Goal: Transaction & Acquisition: Purchase product/service

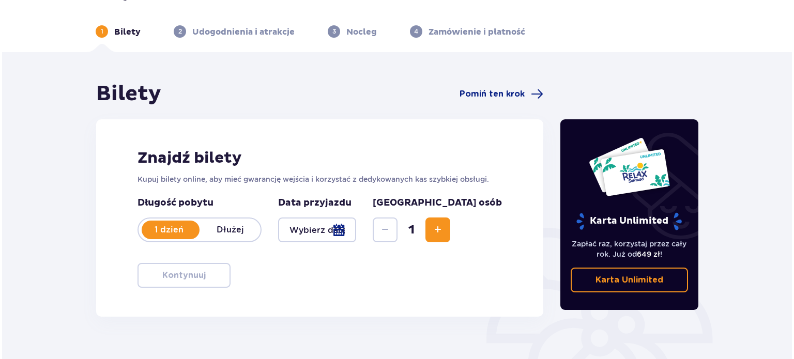
scroll to position [103, 0]
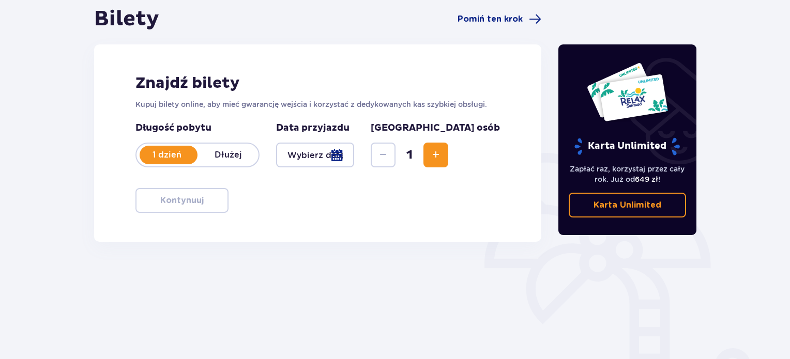
click at [442, 150] on span "Zwiększ" at bounding box center [436, 155] width 12 height 12
click at [354, 157] on div at bounding box center [315, 155] width 78 height 25
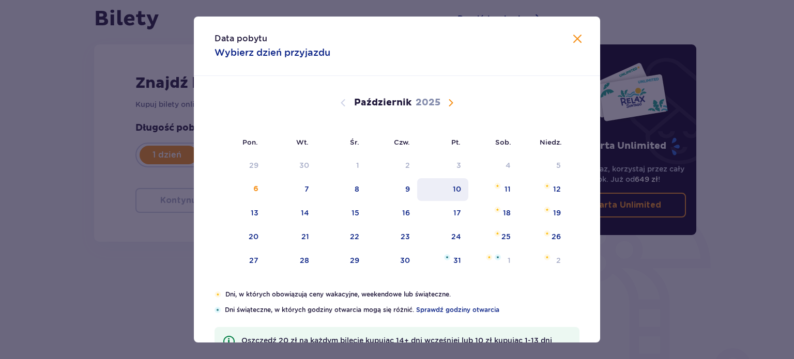
click at [437, 187] on div "10" at bounding box center [442, 189] width 51 height 23
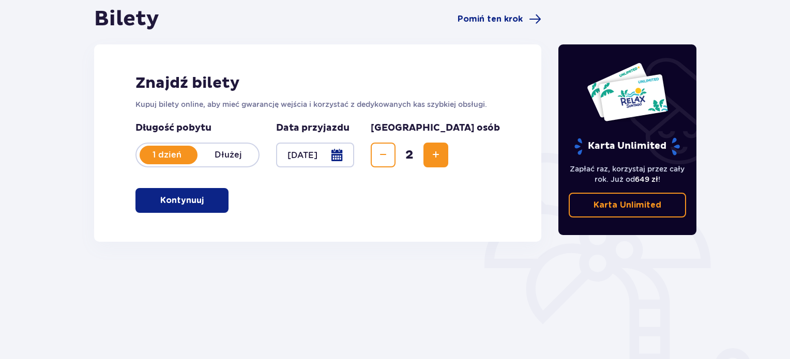
click at [178, 209] on button "Kontynuuj" at bounding box center [181, 200] width 93 height 25
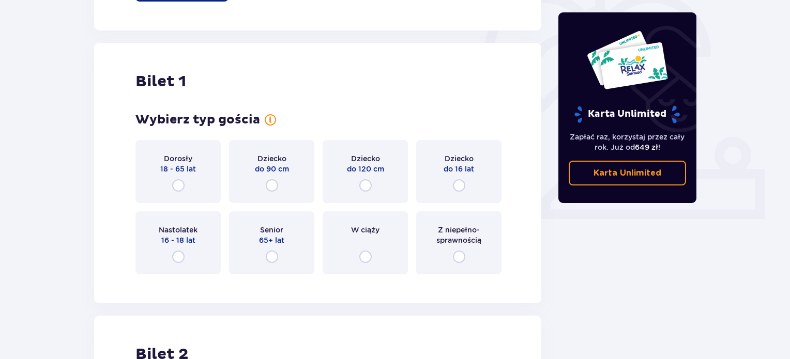
scroll to position [345, 0]
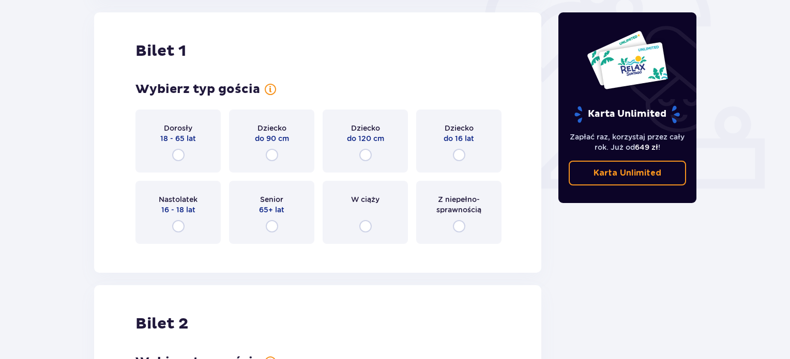
click at [186, 159] on div "Dorosły 18 - 65 lat" at bounding box center [177, 141] width 85 height 63
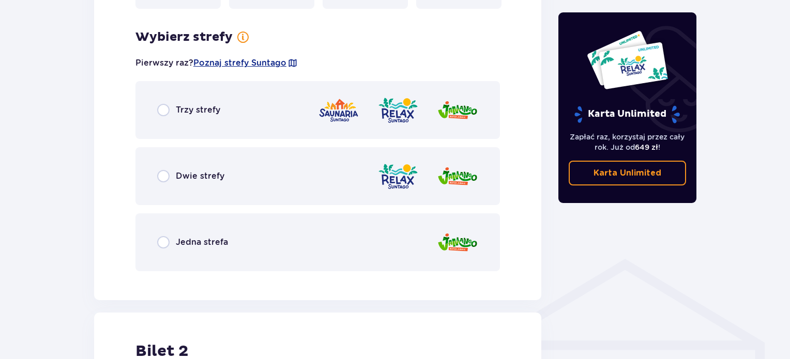
scroll to position [604, 0]
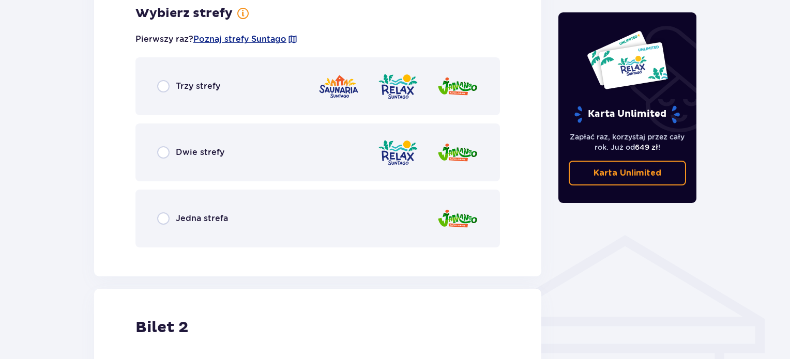
click at [164, 227] on div "Jedna strefa" at bounding box center [317, 219] width 364 height 58
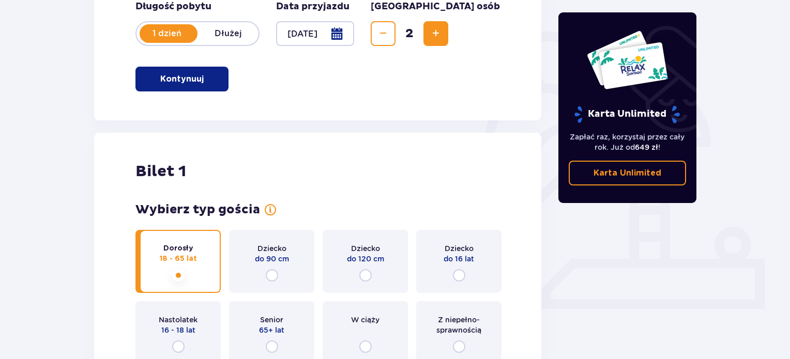
scroll to position [85, 0]
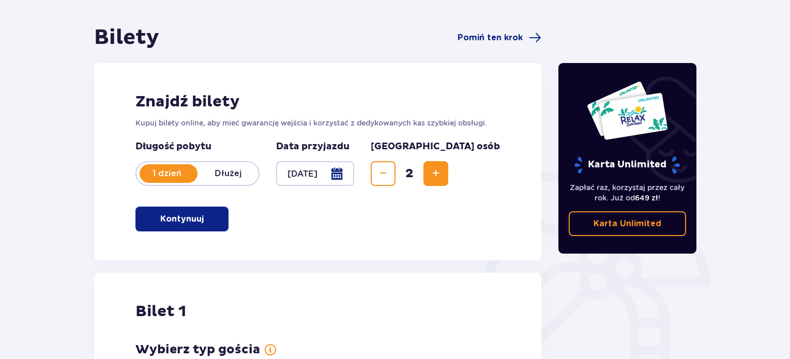
click at [292, 177] on div at bounding box center [315, 173] width 78 height 25
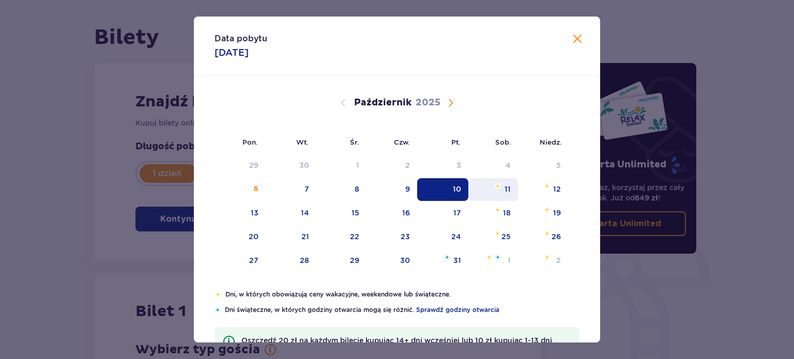
click at [512, 190] on div "11" at bounding box center [493, 189] width 50 height 23
type input "11.10.25"
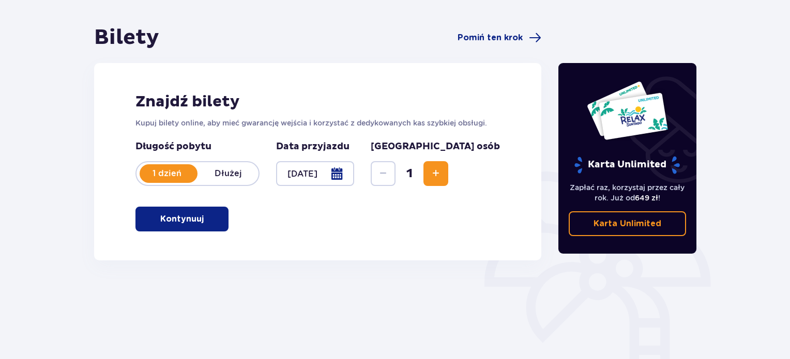
scroll to position [167, 0]
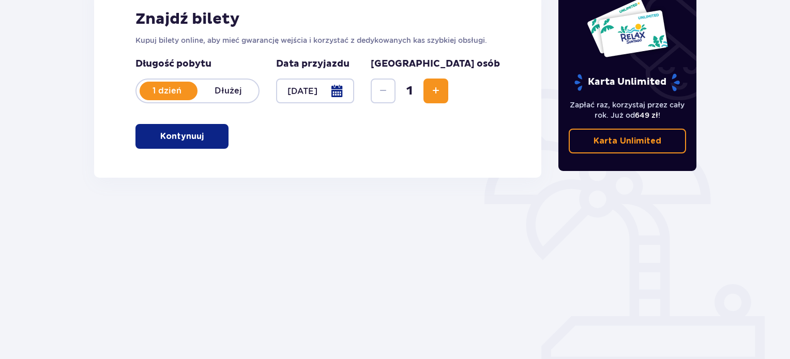
click at [219, 129] on button "Kontynuuj" at bounding box center [181, 136] width 93 height 25
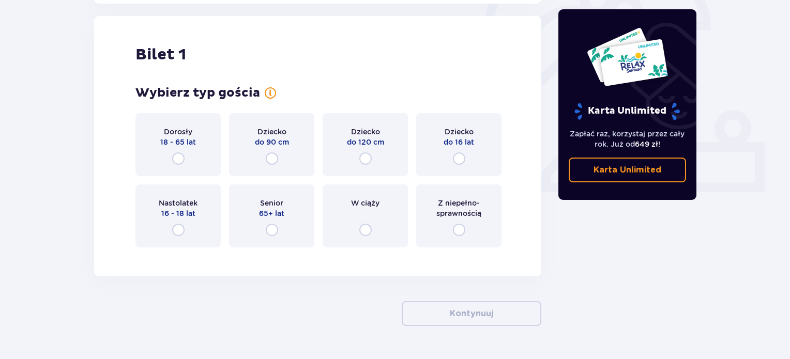
scroll to position [345, 0]
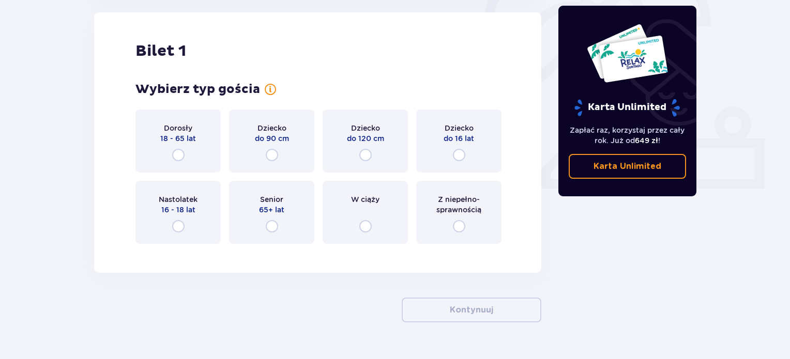
click at [197, 151] on div "Dorosły 18 - 65 lat" at bounding box center [177, 141] width 85 height 63
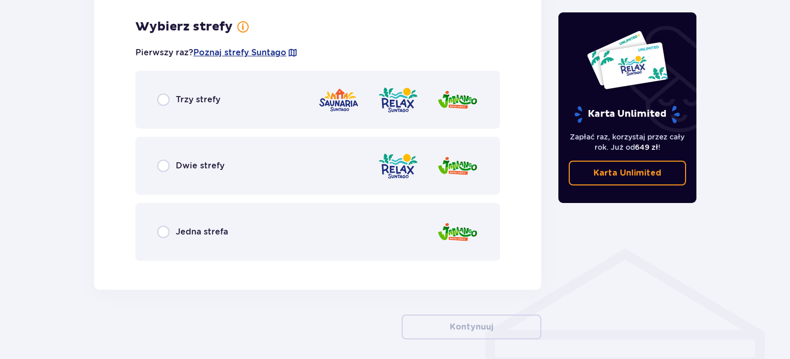
scroll to position [598, 0]
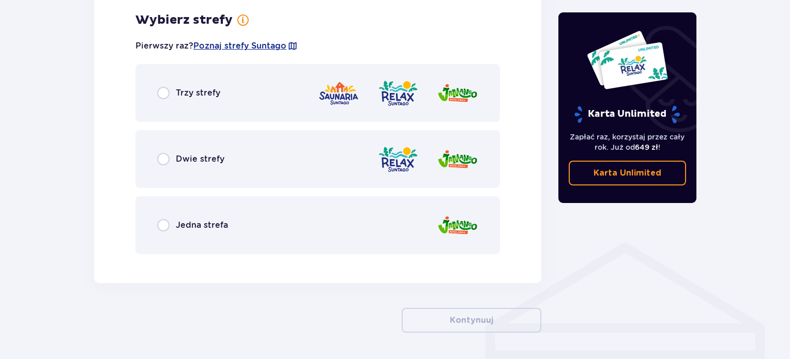
click at [170, 213] on div "Jedna strefa" at bounding box center [317, 225] width 364 height 58
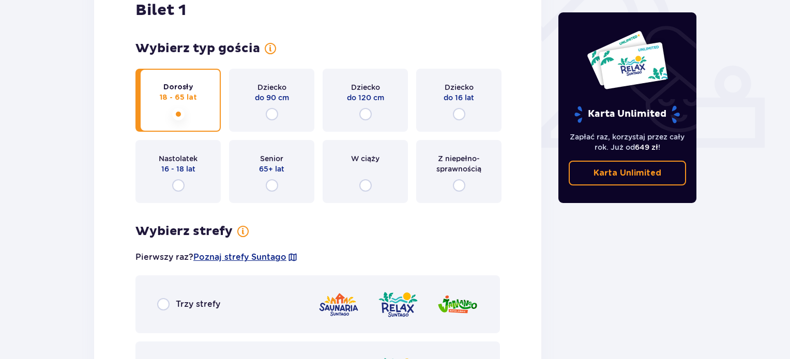
scroll to position [361, 0]
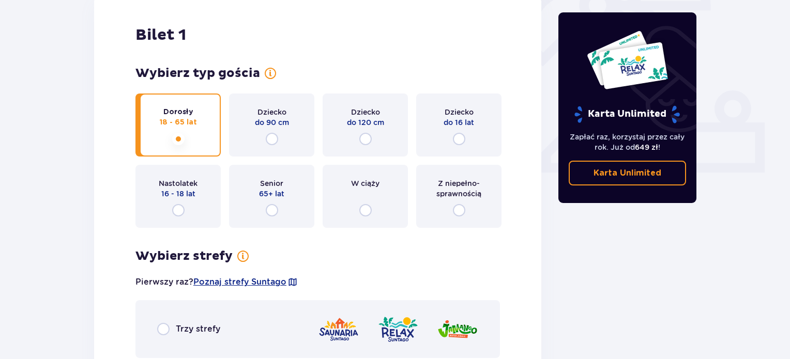
click at [327, 131] on div "Dziecko do 120 cm" at bounding box center [365, 125] width 85 height 63
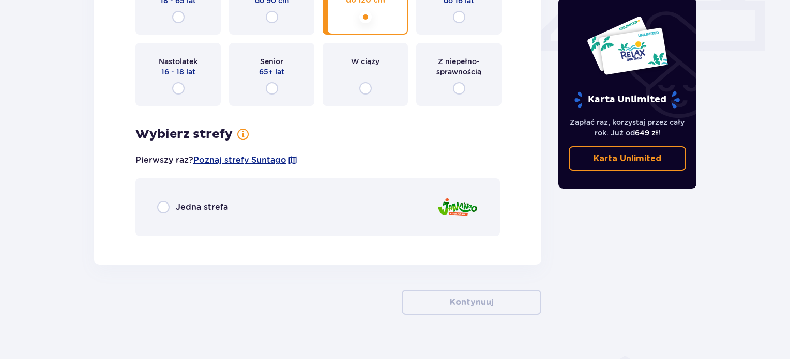
scroll to position [500, 0]
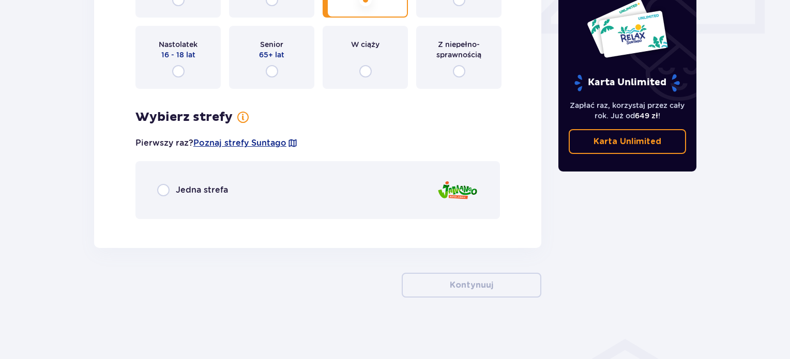
click at [247, 200] on div "Jedna strefa" at bounding box center [317, 190] width 364 height 58
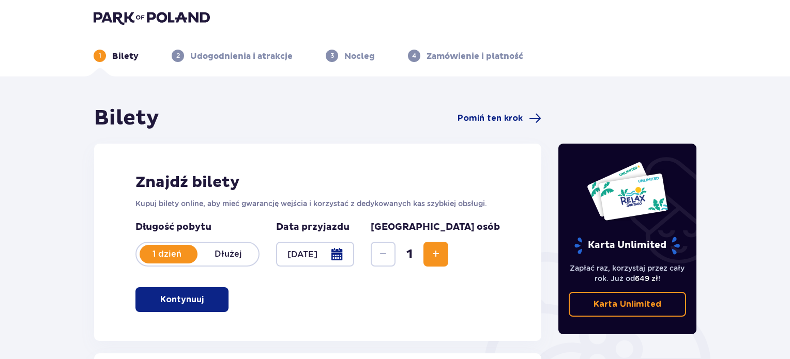
scroll to position [0, 0]
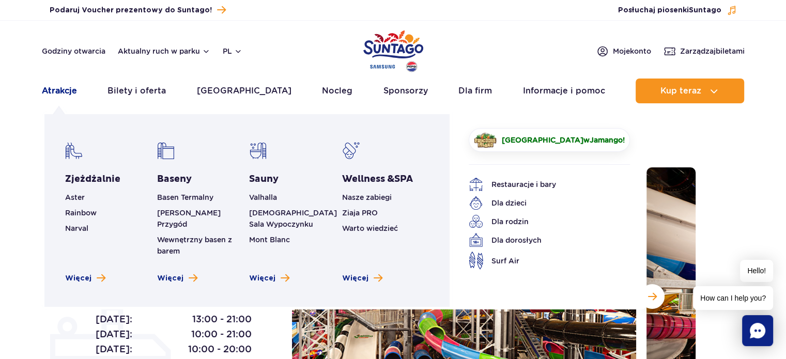
click at [73, 89] on link "Atrakcje" at bounding box center [59, 91] width 35 height 25
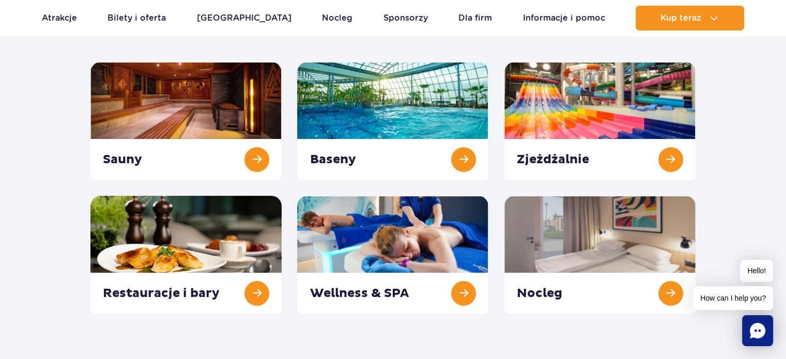
scroll to position [155, 0]
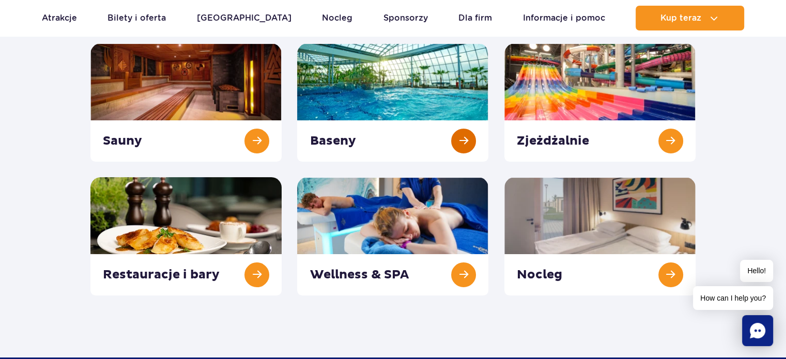
drag, startPoint x: 430, startPoint y: 93, endPoint x: 436, endPoint y: 98, distance: 8.0
click at [525, 99] on link at bounding box center [599, 102] width 191 height 118
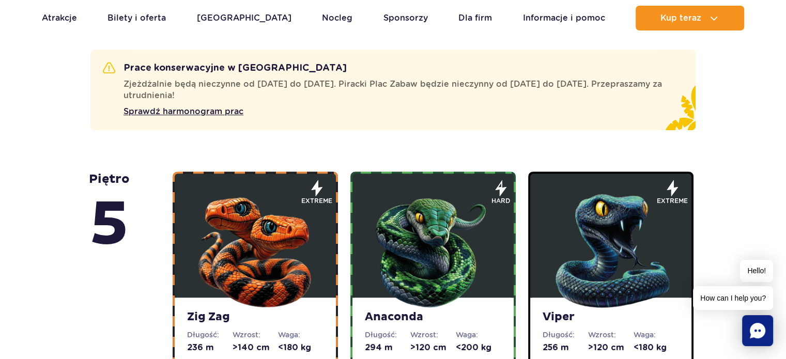
scroll to position [672, 0]
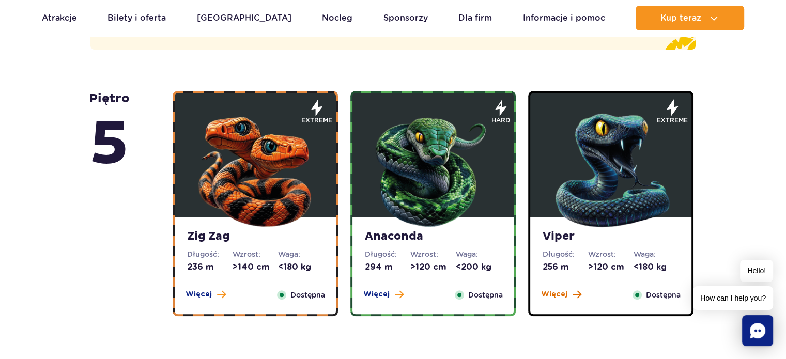
click at [541, 295] on span "Więcej" at bounding box center [554, 294] width 26 height 10
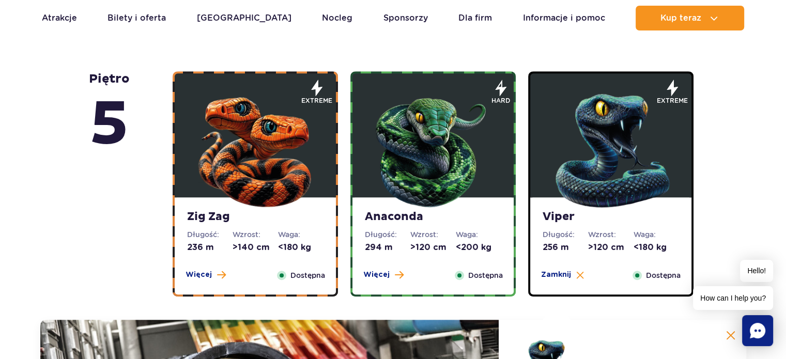
scroll to position [691, 0]
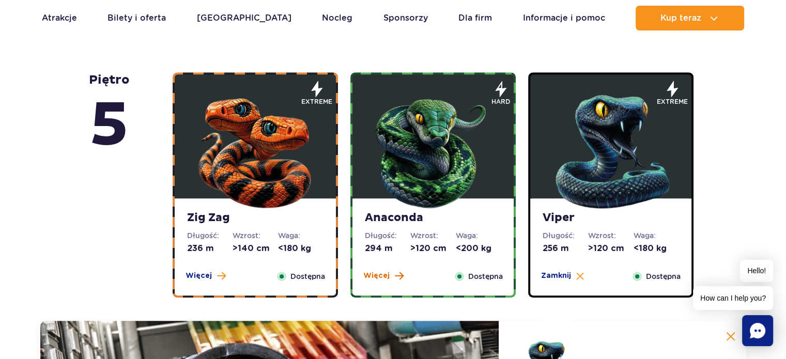
click at [380, 275] on span "Więcej" at bounding box center [376, 276] width 26 height 10
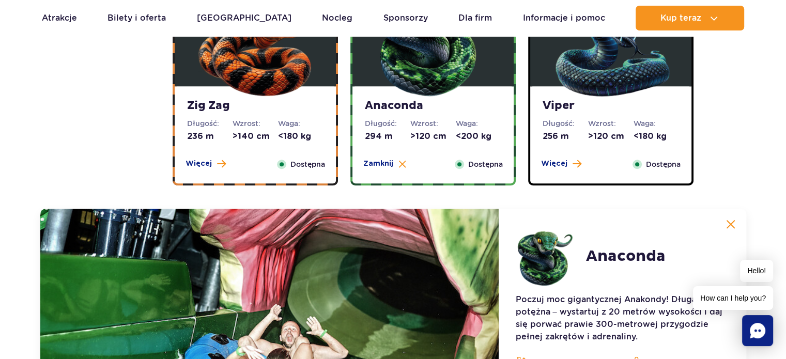
scroll to position [742, 0]
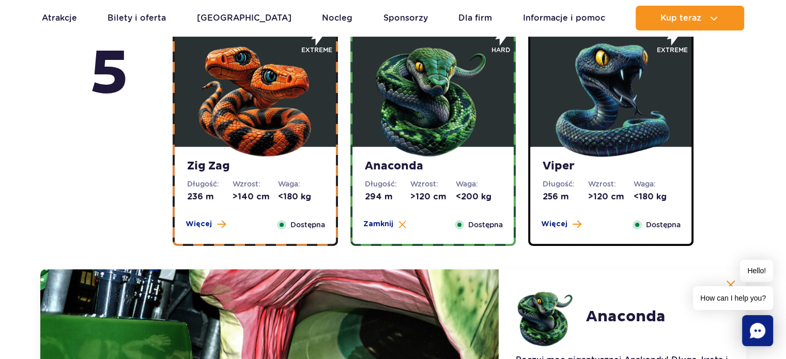
click at [580, 226] on div "Więcej Zamknij" at bounding box center [561, 224] width 53 height 11
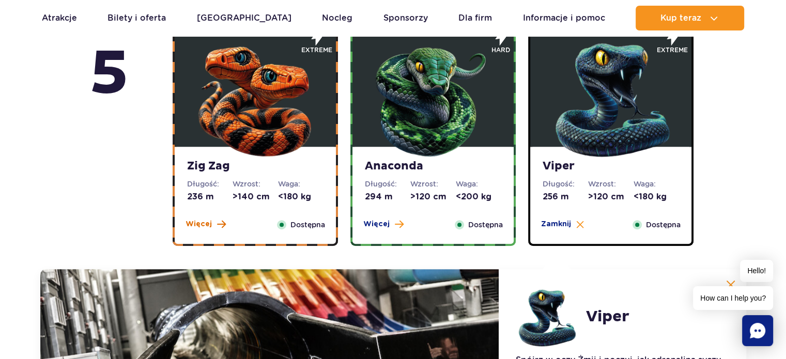
click at [209, 224] on span "Więcej" at bounding box center [199, 224] width 26 height 10
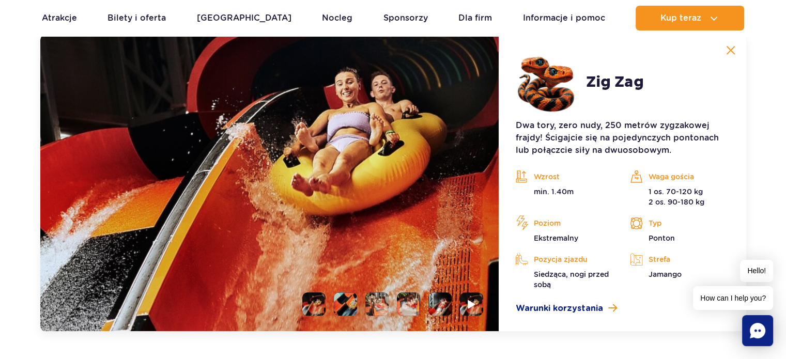
scroll to position [1001, 0]
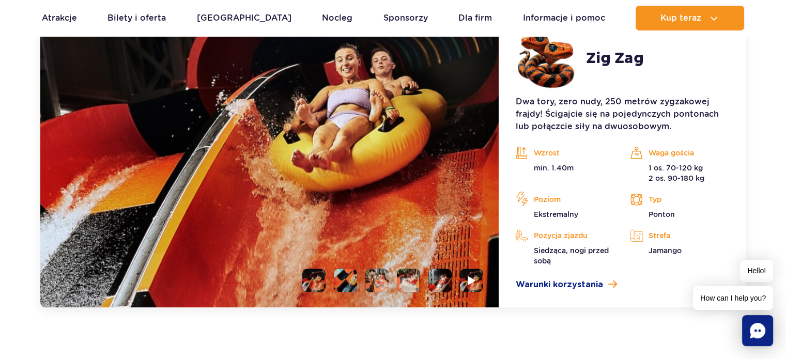
click at [442, 287] on li at bounding box center [439, 280] width 23 height 23
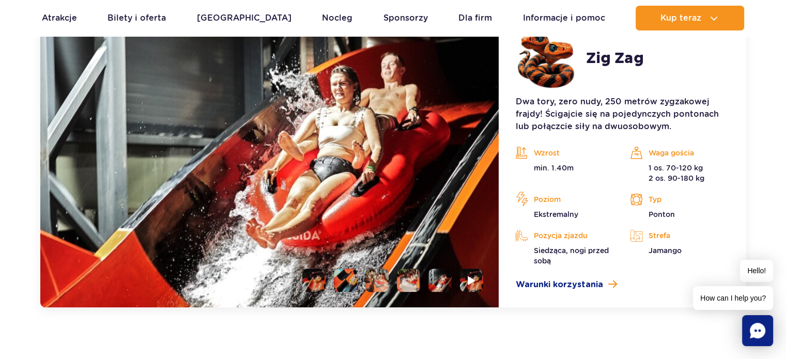
click at [417, 286] on li at bounding box center [408, 280] width 23 height 23
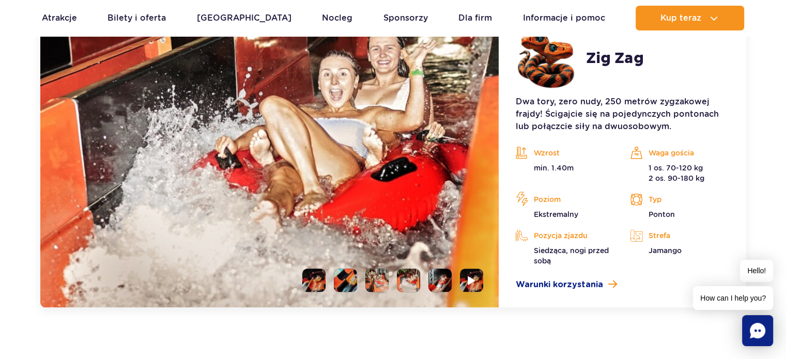
click at [385, 287] on li at bounding box center [376, 280] width 23 height 23
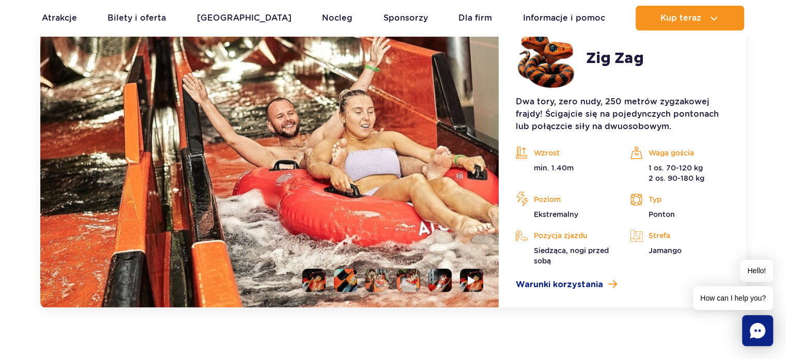
click at [351, 287] on li at bounding box center [345, 280] width 23 height 23
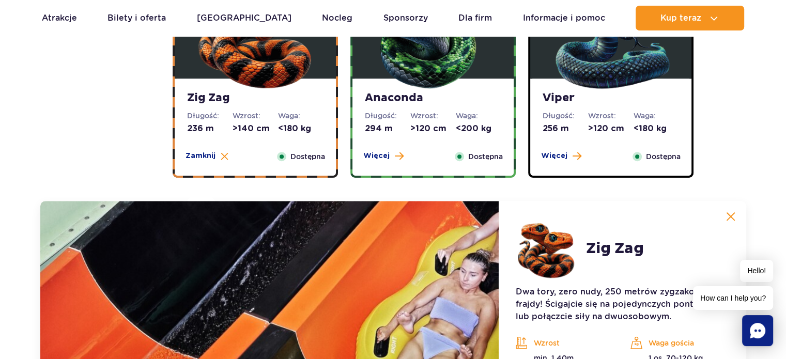
scroll to position [794, 0]
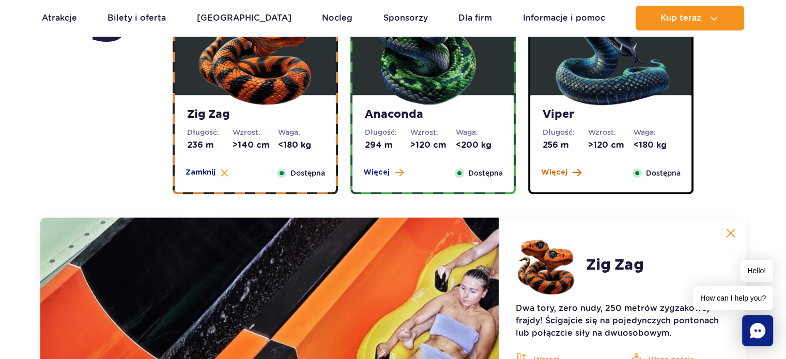
click at [566, 173] on span "Więcej" at bounding box center [554, 172] width 26 height 10
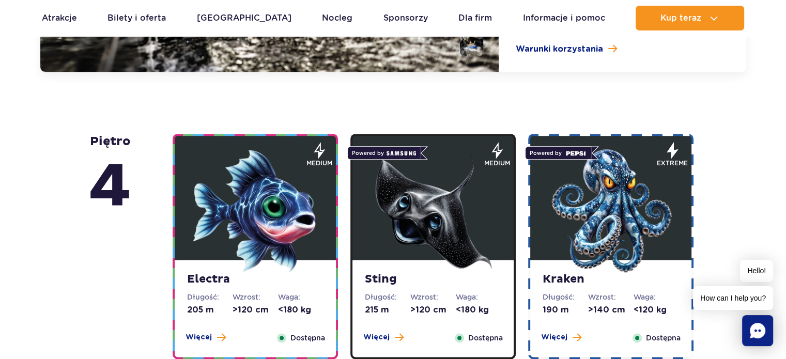
scroll to position [1259, 0]
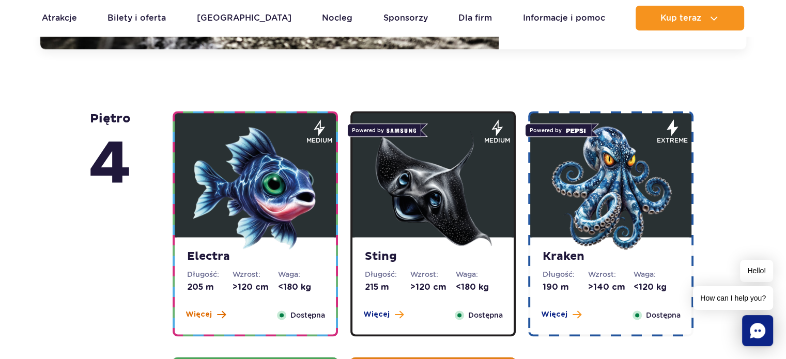
click at [214, 313] on button "Więcej" at bounding box center [206, 315] width 40 height 10
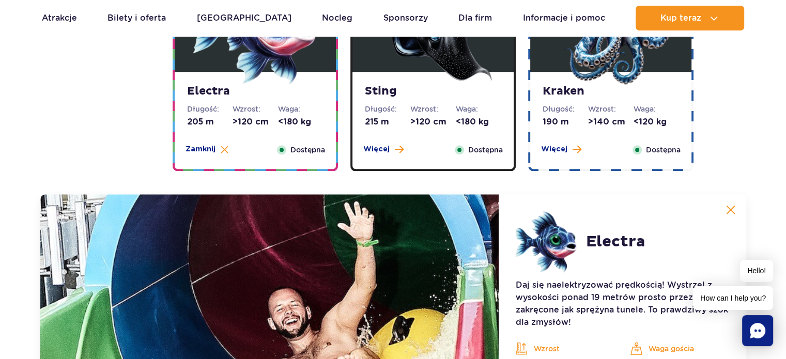
scroll to position [1030, 0]
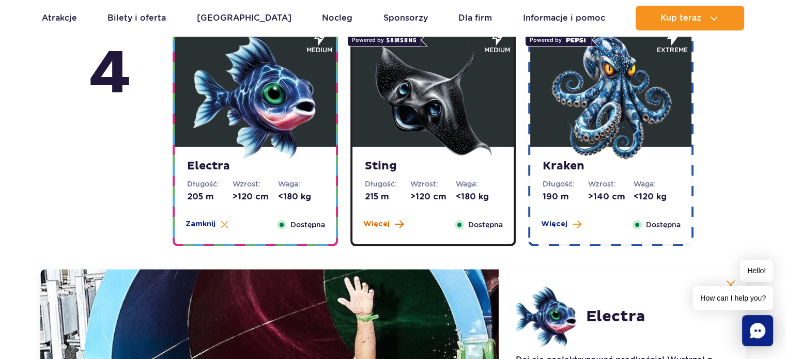
click at [378, 225] on span "Więcej" at bounding box center [376, 224] width 26 height 10
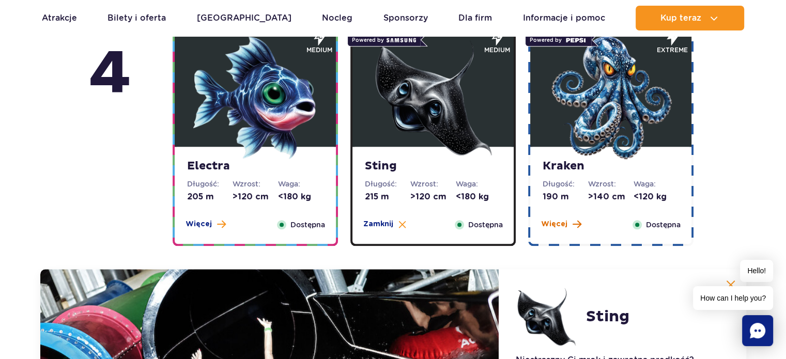
click at [559, 222] on span "Więcej" at bounding box center [554, 224] width 26 height 10
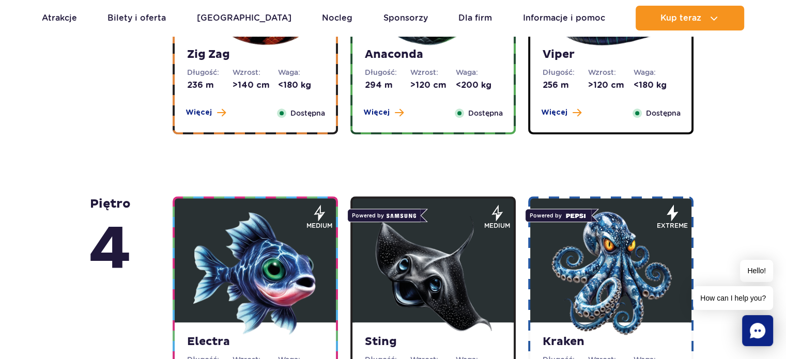
scroll to position [719, 0]
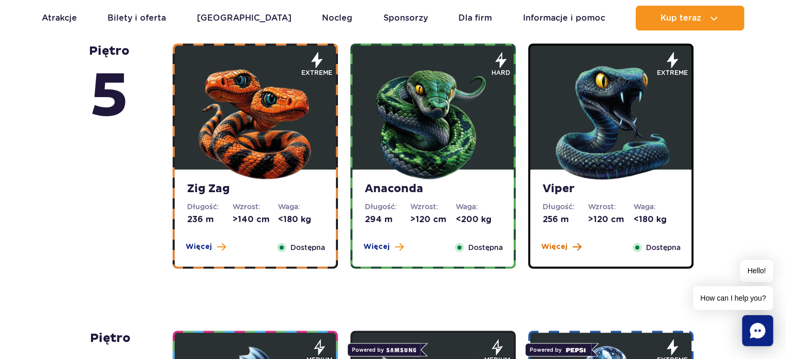
click at [561, 250] on span "Więcej" at bounding box center [554, 247] width 26 height 10
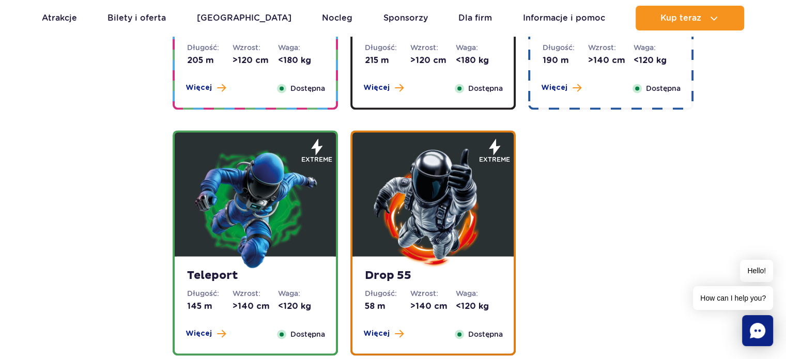
scroll to position [1569, 0]
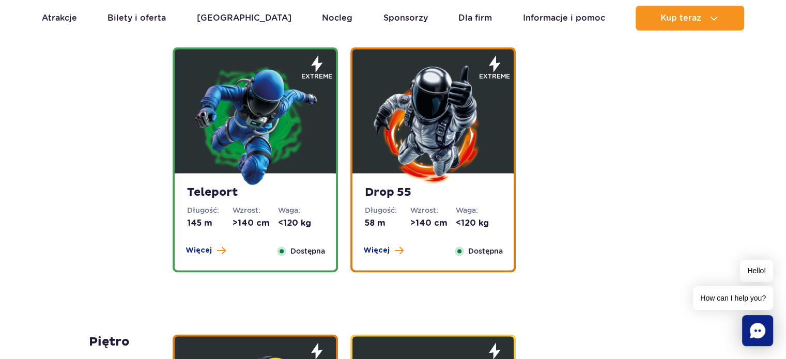
click at [208, 258] on div "Teleport Długość: 145 m Wzrost: >140 cm Waga: <120 kg Więcej Zamknij Dostępna" at bounding box center [255, 221] width 161 height 97
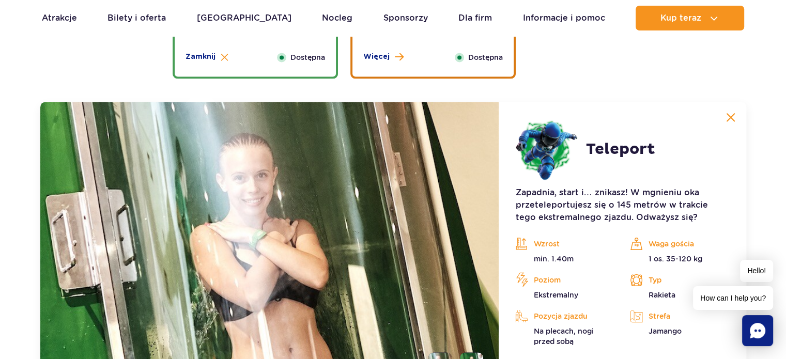
scroll to position [1482, 0]
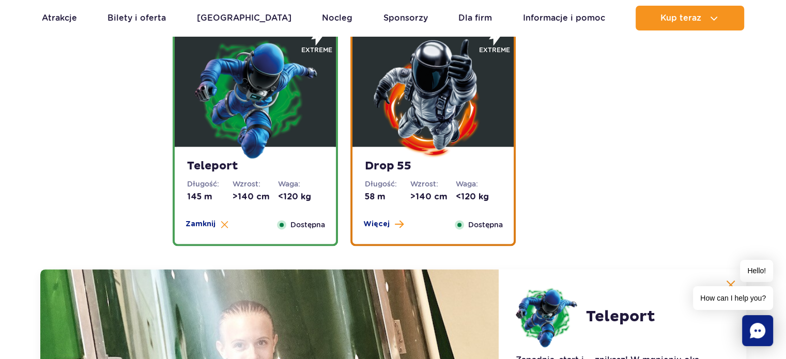
click at [391, 235] on div "Drop 55 Długość: 58 m Wzrost: >140 cm Waga: <120 kg Więcej Zamknij Dostępna" at bounding box center [433, 195] width 161 height 97
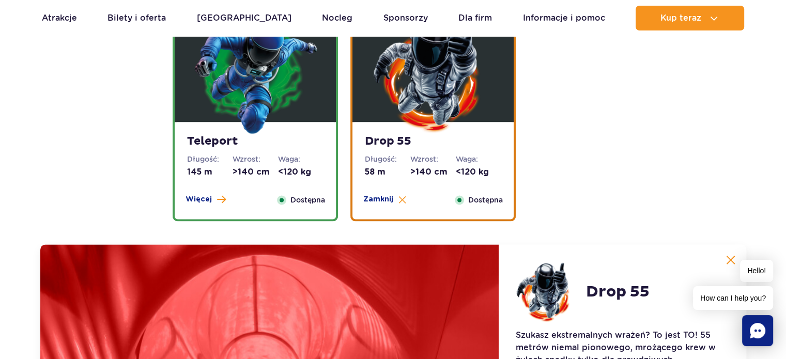
scroll to position [1276, 0]
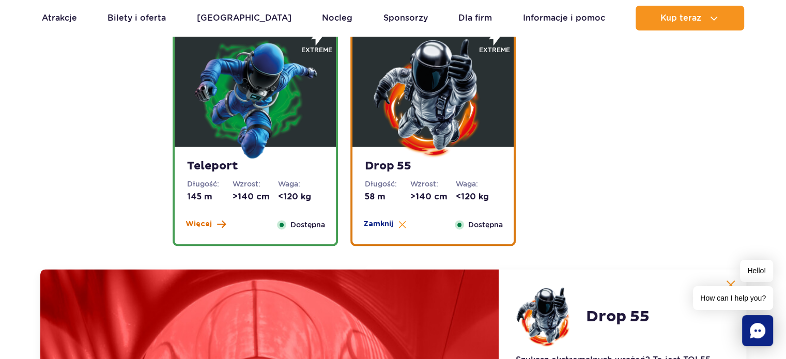
click at [224, 226] on span at bounding box center [221, 224] width 9 height 9
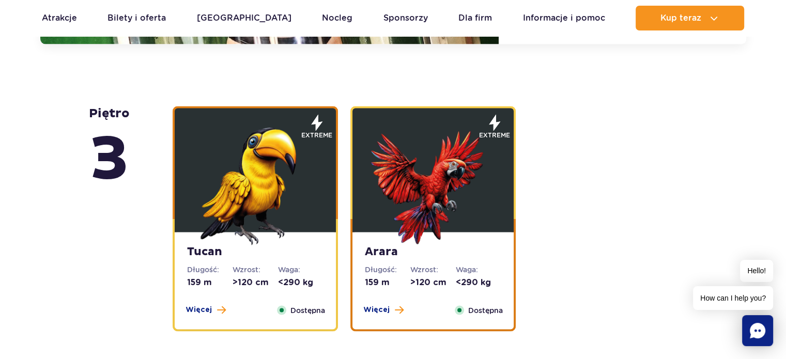
scroll to position [1793, 0]
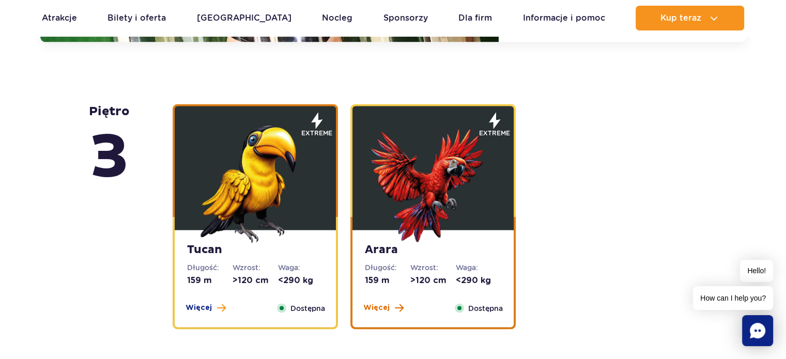
click at [378, 309] on span "Więcej" at bounding box center [376, 307] width 26 height 10
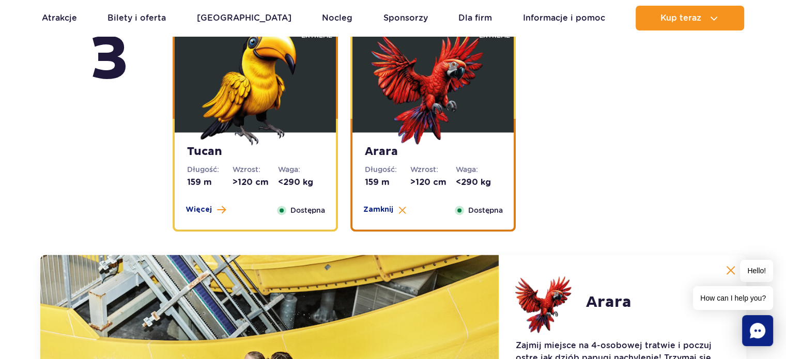
scroll to position [1563, 0]
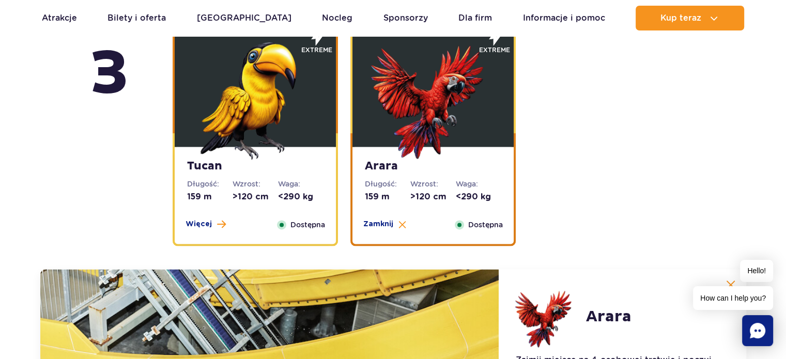
click at [213, 229] on button "Więcej" at bounding box center [206, 224] width 40 height 10
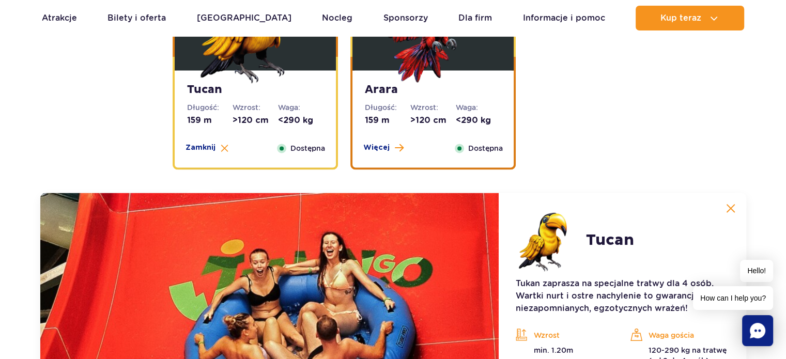
scroll to position [1615, 0]
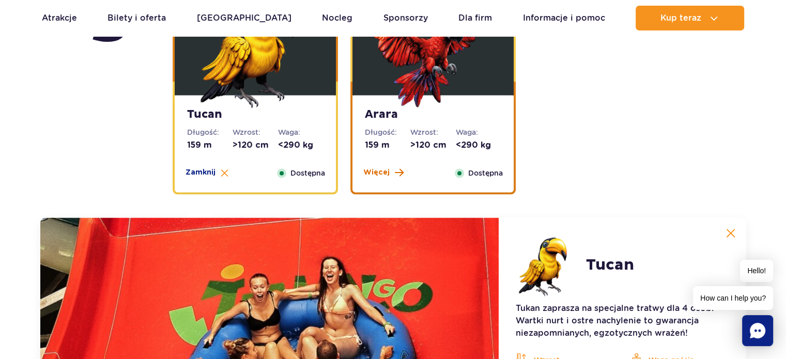
click at [372, 175] on span "Więcej" at bounding box center [376, 172] width 26 height 10
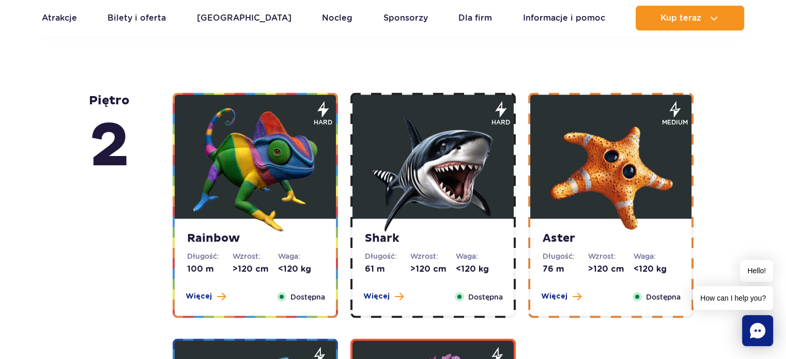
scroll to position [2183, 0]
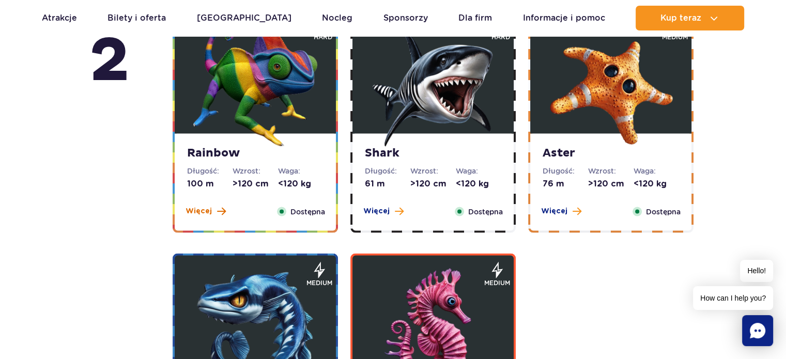
click at [224, 212] on span at bounding box center [221, 211] width 9 height 9
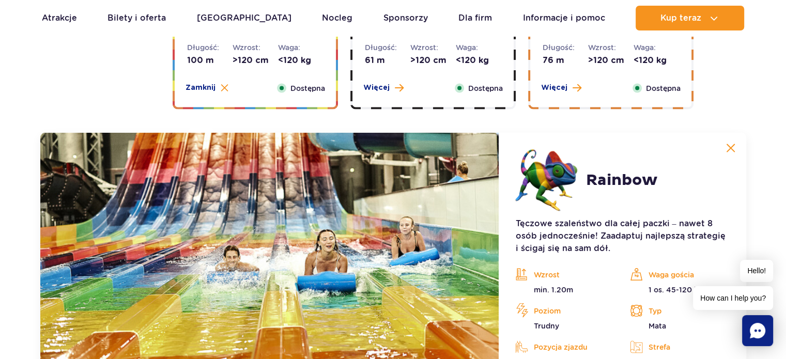
scroll to position [1902, 0]
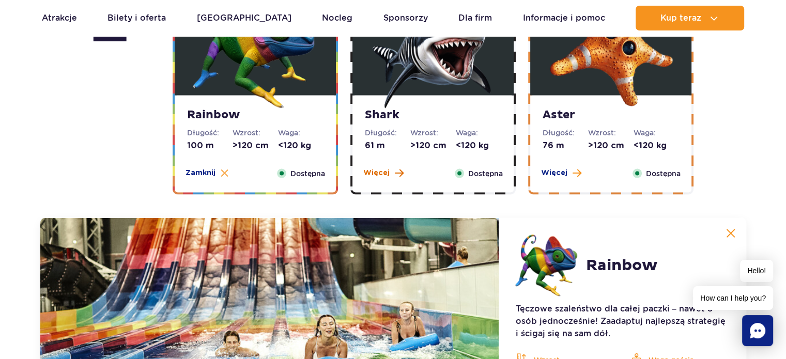
click at [366, 176] on span "Więcej" at bounding box center [376, 172] width 26 height 10
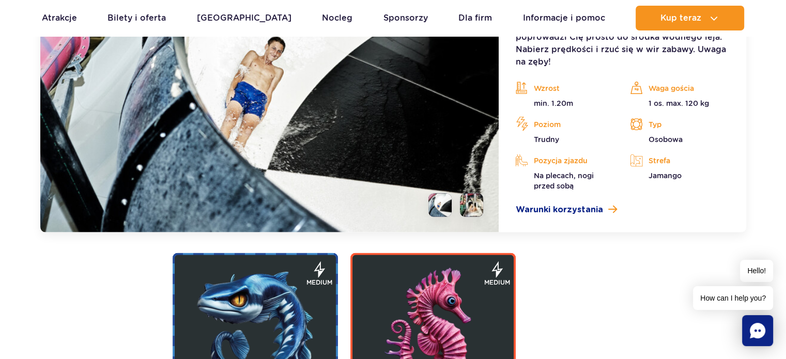
scroll to position [2212, 0]
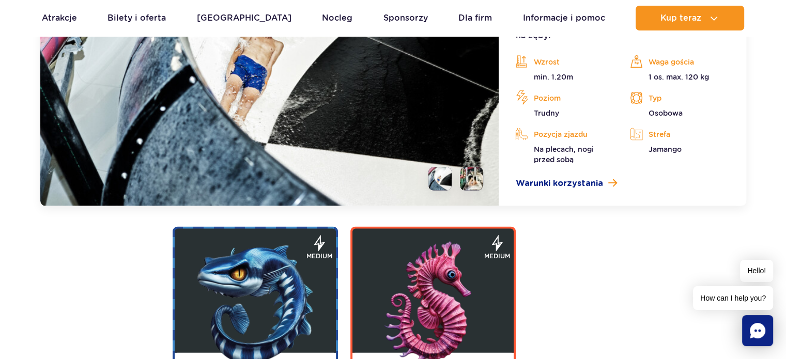
click at [401, 144] on img at bounding box center [269, 56] width 459 height 299
click at [432, 186] on li at bounding box center [439, 178] width 23 height 23
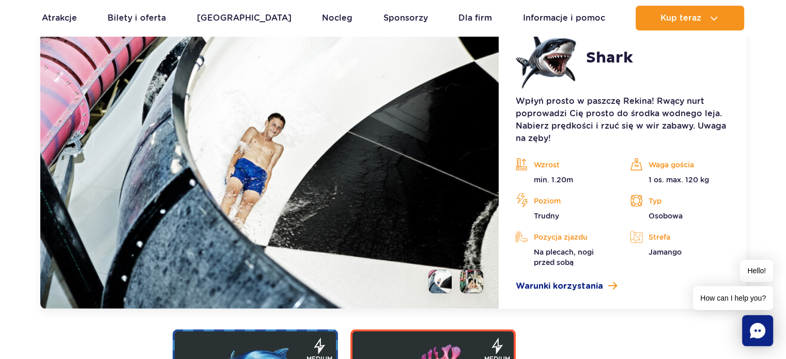
scroll to position [2109, 0]
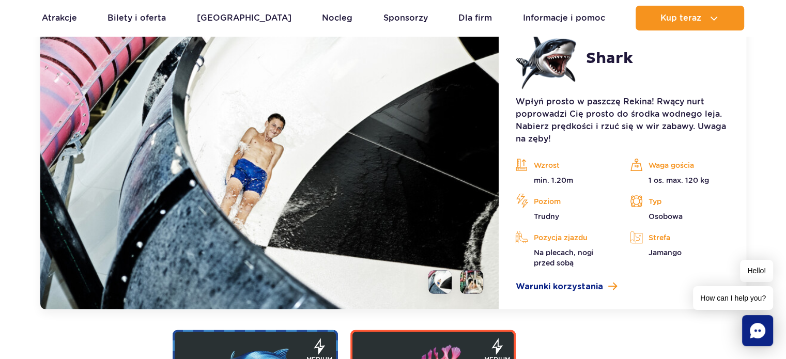
click at [482, 288] on li at bounding box center [471, 282] width 23 height 23
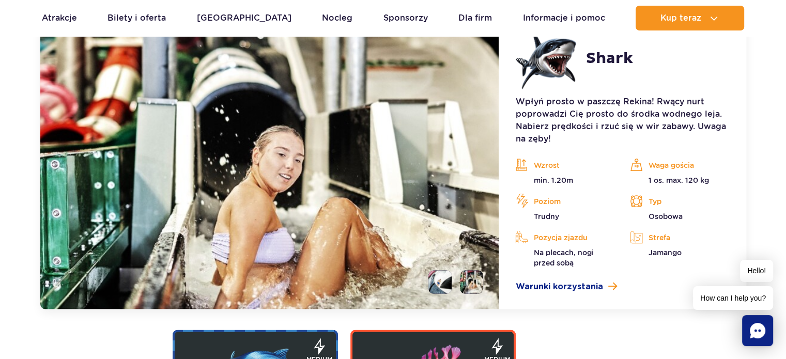
click at [428, 285] on ul at bounding box center [451, 282] width 63 height 23
click at [434, 281] on li at bounding box center [439, 282] width 23 height 23
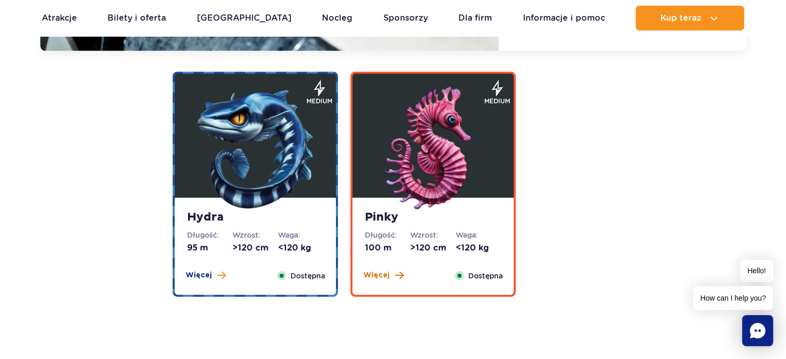
click at [387, 279] on span "Więcej" at bounding box center [376, 275] width 26 height 10
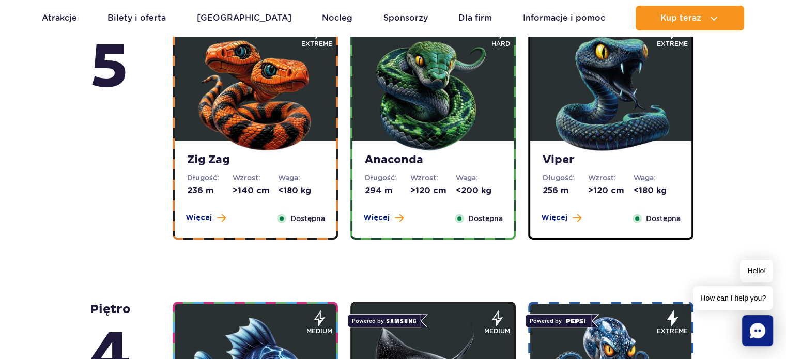
scroll to position [796, 0]
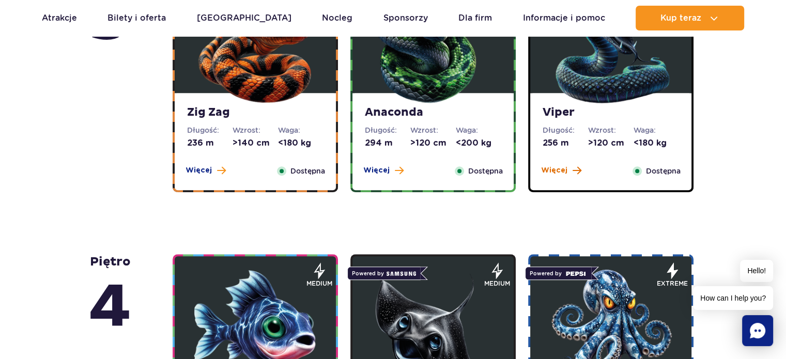
click at [573, 172] on span at bounding box center [577, 170] width 9 height 9
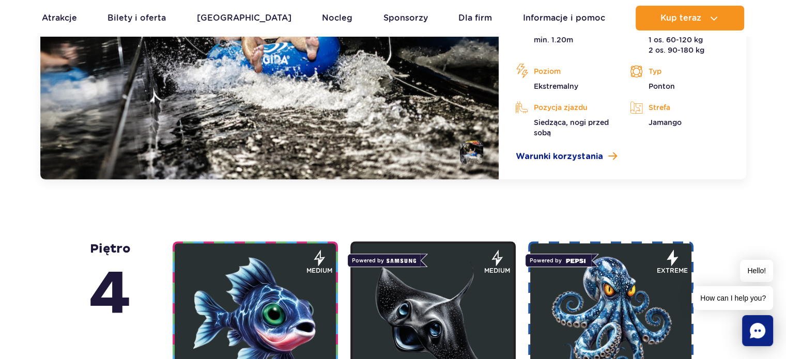
scroll to position [1104, 0]
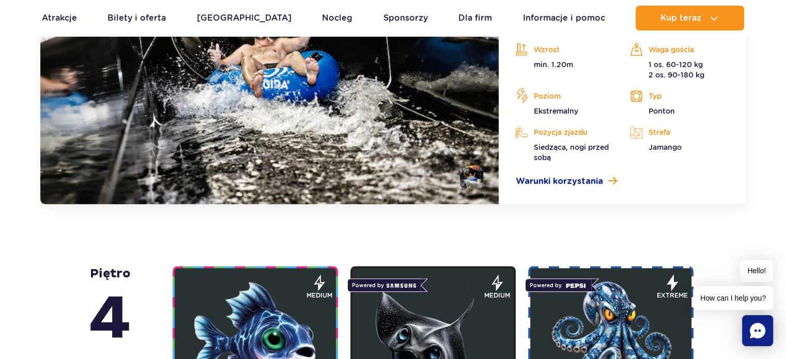
click at [478, 176] on li at bounding box center [471, 176] width 23 height 23
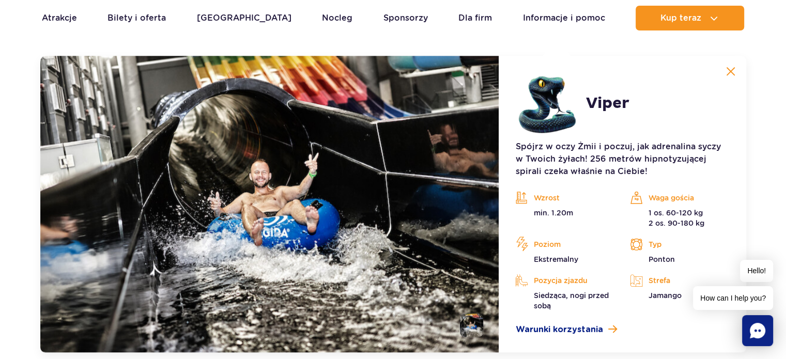
scroll to position [1001, 0]
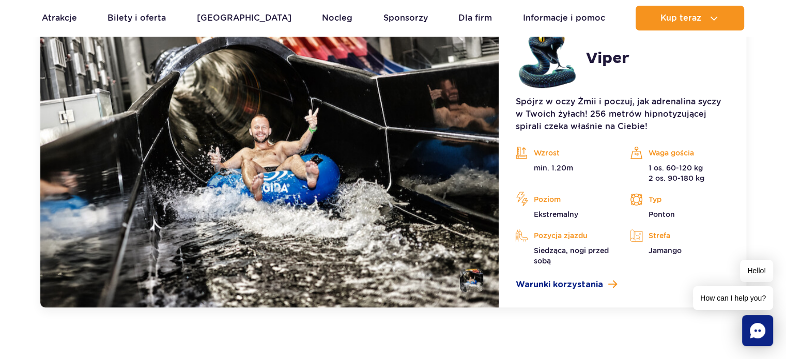
click at [462, 281] on img at bounding box center [471, 280] width 23 height 23
click at [466, 279] on img at bounding box center [471, 280] width 23 height 23
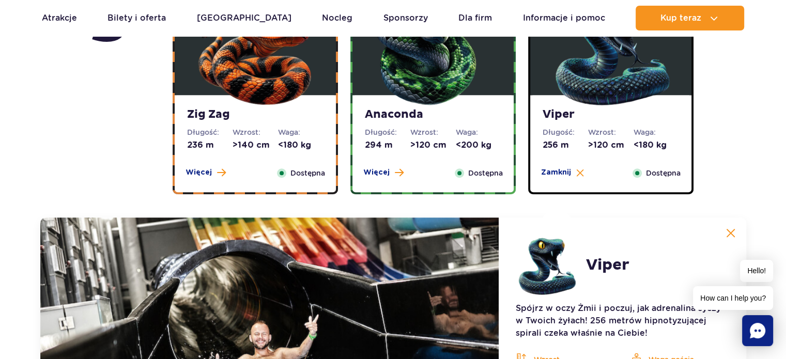
scroll to position [949, 0]
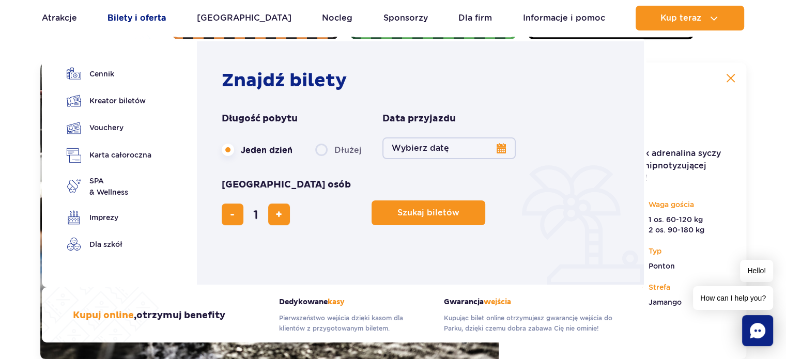
click at [157, 9] on link "Bilety i oferta" at bounding box center [137, 18] width 58 height 25
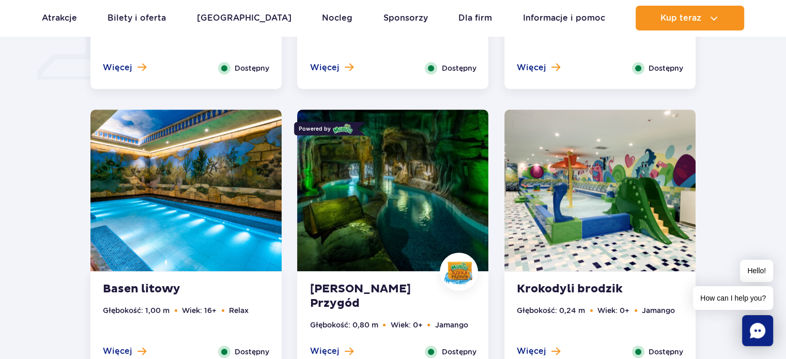
scroll to position [930, 0]
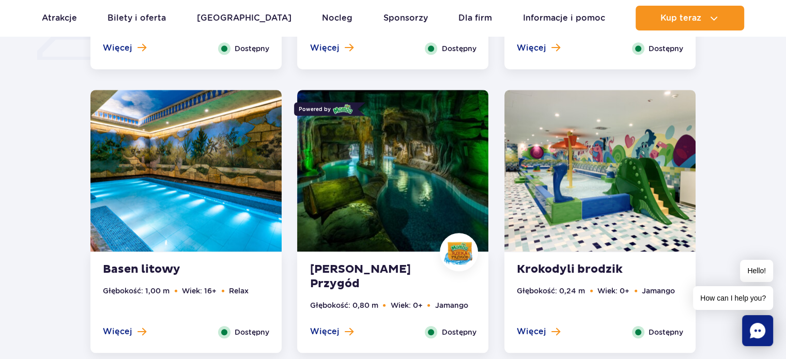
click at [145, 330] on div "Więcej Zamknij" at bounding box center [124, 332] width 59 height 12
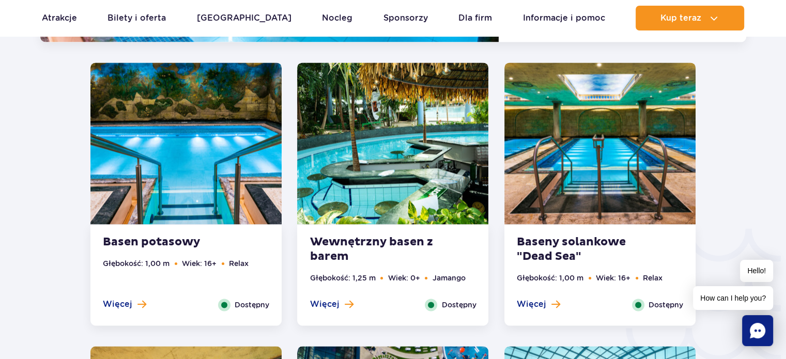
scroll to position [1555, 0]
click at [157, 297] on ul "Głębokość: 1,00 m Wiek: 16+ Relax" at bounding box center [186, 278] width 166 height 41
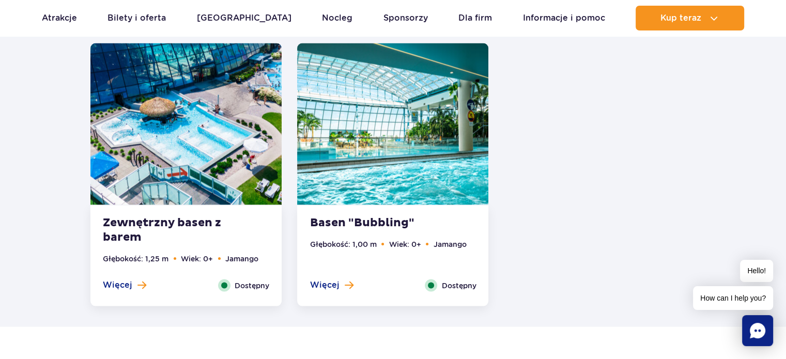
scroll to position [2149, 0]
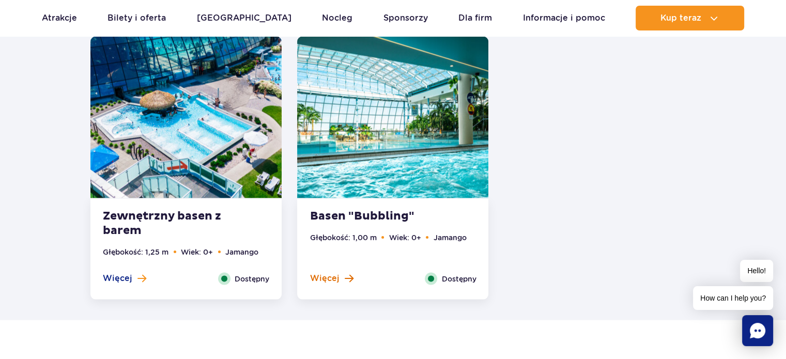
click at [316, 278] on span "Więcej" at bounding box center [324, 278] width 29 height 11
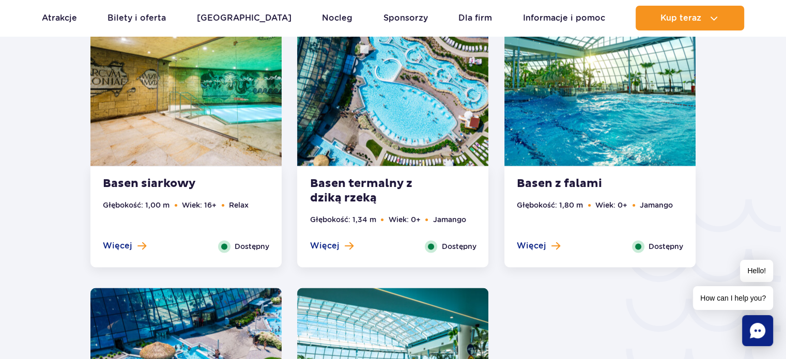
scroll to position [1528, 0]
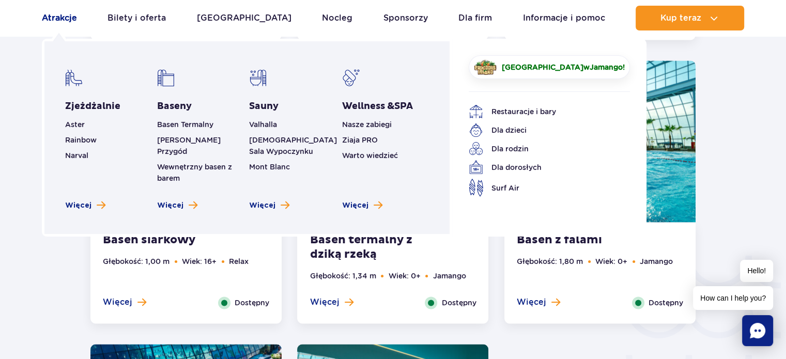
click at [54, 24] on link "Atrakcje" at bounding box center [59, 18] width 35 height 25
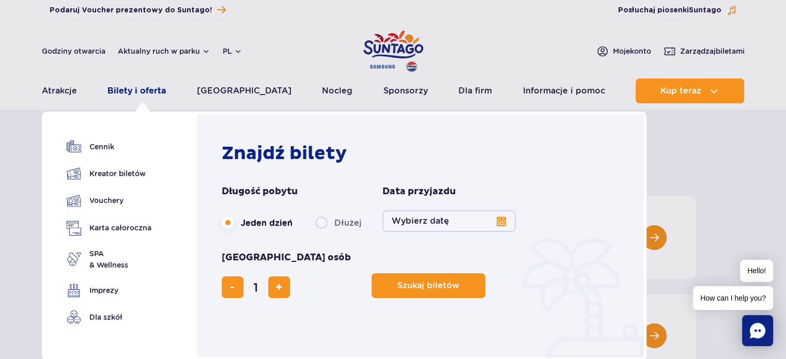
click at [130, 93] on link "Bilety i oferta" at bounding box center [137, 91] width 58 height 25
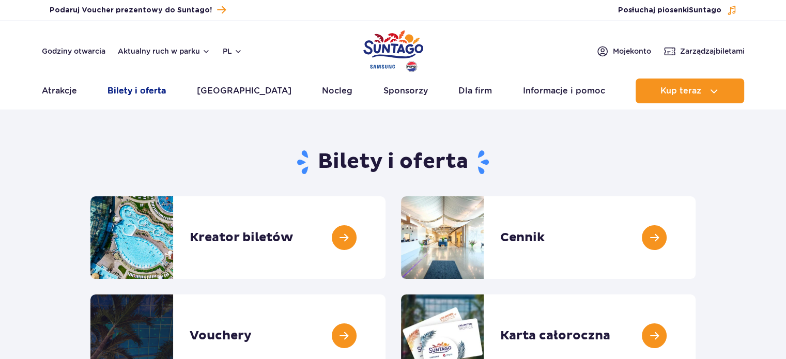
click at [137, 99] on link "Bilety i oferta" at bounding box center [137, 91] width 58 height 25
click at [141, 96] on link "Bilety i oferta" at bounding box center [137, 91] width 58 height 25
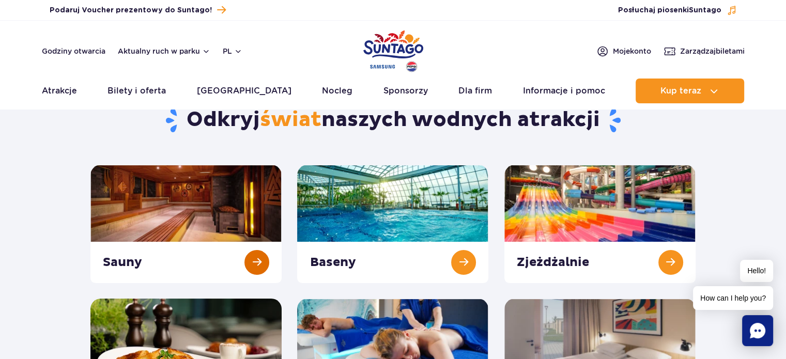
scroll to position [52, 0]
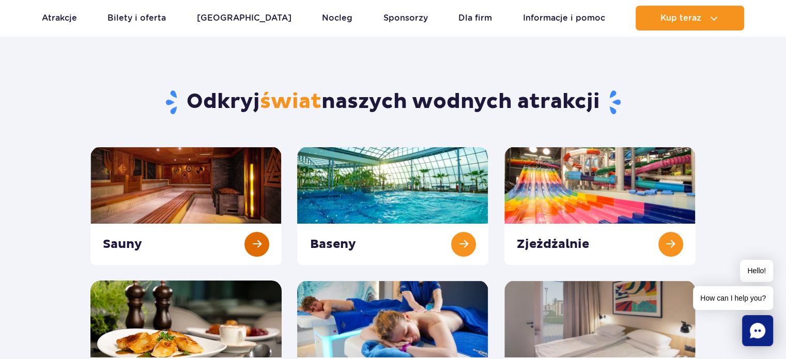
click at [251, 246] on link at bounding box center [185, 206] width 191 height 118
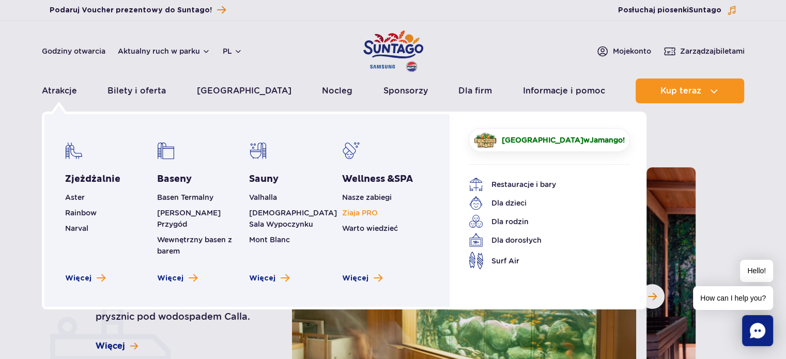
click at [368, 209] on link "Ziaja PRO" at bounding box center [360, 213] width 36 height 8
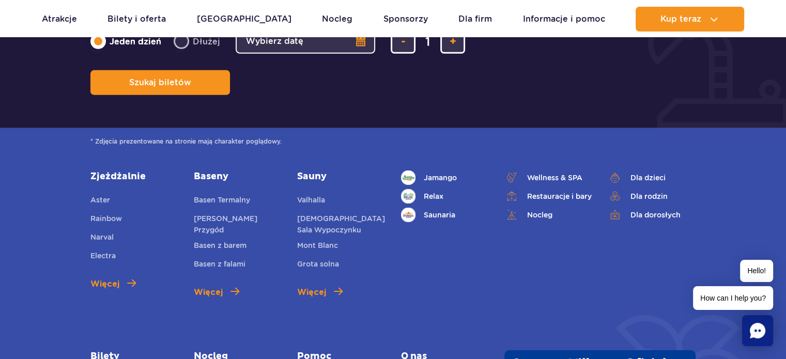
scroll to position [3114, 0]
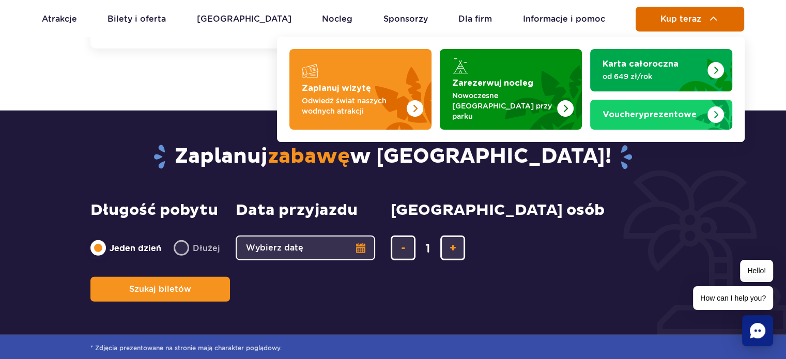
click at [668, 30] on button "Kup teraz" at bounding box center [690, 19] width 109 height 25
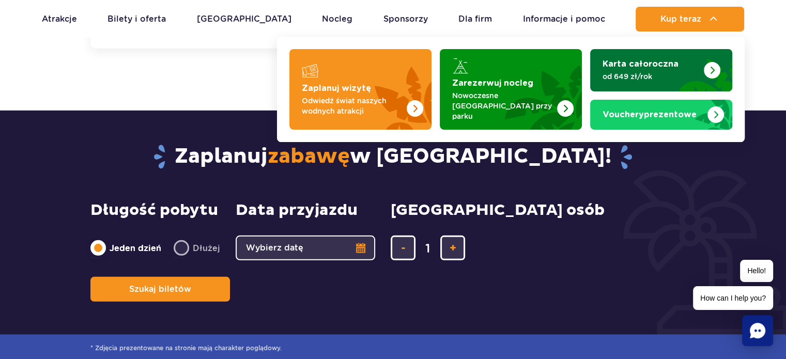
click at [691, 80] on img "Karta całoroczna" at bounding box center [698, 71] width 67 height 39
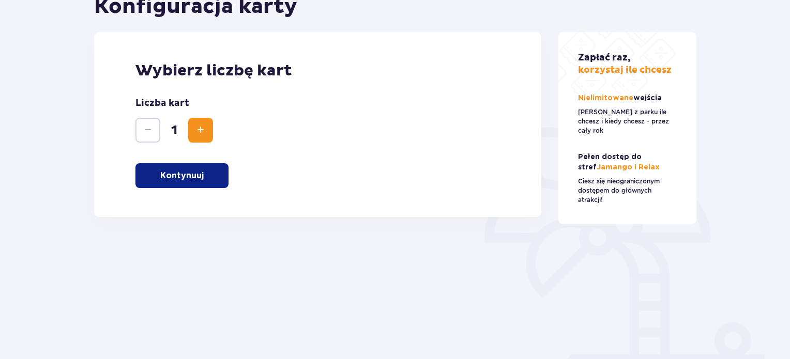
scroll to position [155, 0]
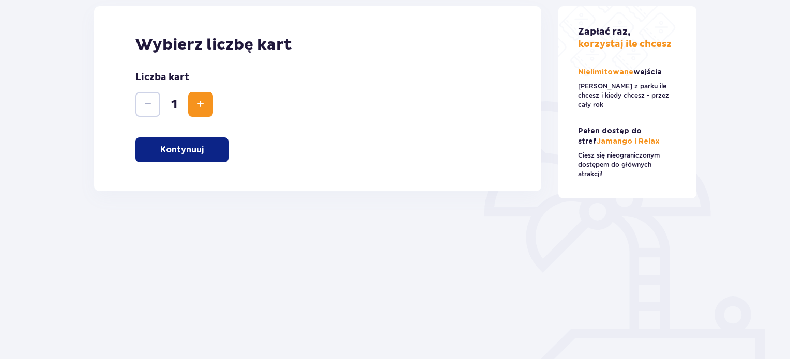
click at [207, 107] on button "Zwiększ" at bounding box center [200, 104] width 25 height 25
click at [197, 161] on button "Kontynuuj" at bounding box center [181, 149] width 93 height 25
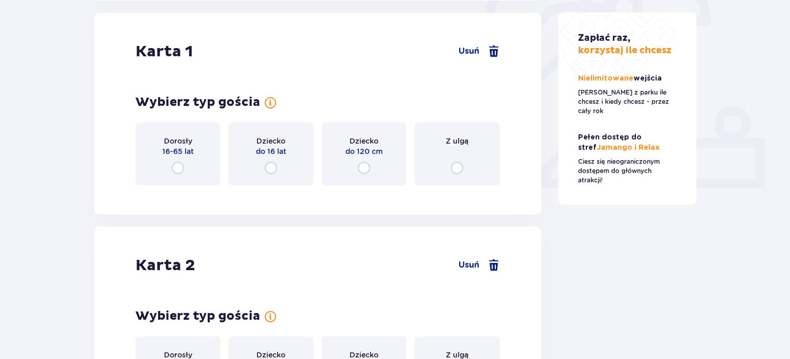
scroll to position [346, 0]
click at [368, 172] on input "radio" at bounding box center [364, 167] width 12 height 12
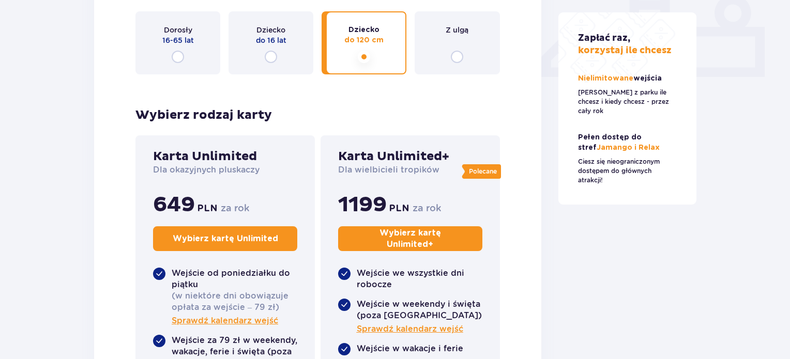
scroll to position [397, 0]
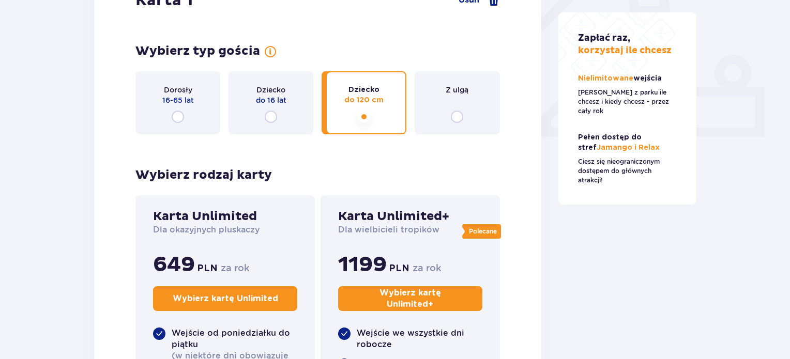
click at [275, 129] on div "Dziecko do 16 lat" at bounding box center [270, 102] width 85 height 63
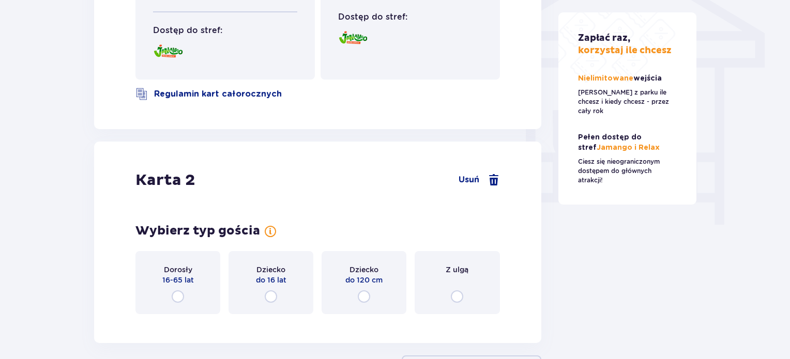
scroll to position [914, 0]
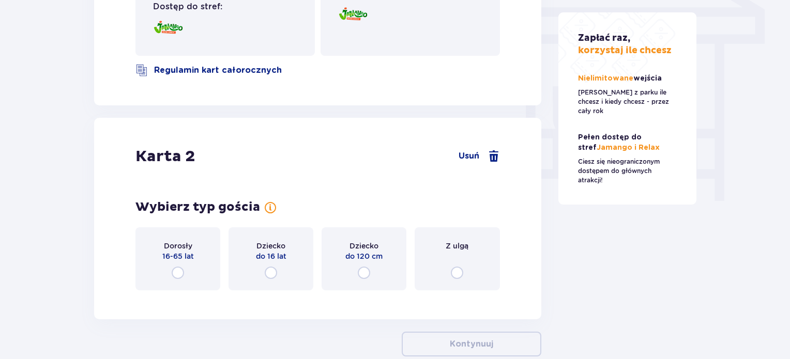
click at [190, 270] on div "Dorosły 16-65 lat" at bounding box center [177, 258] width 85 height 63
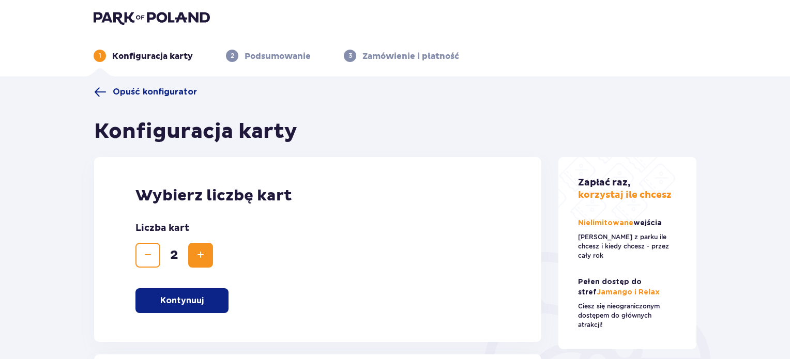
scroll to position [0, 0]
